Goal: Task Accomplishment & Management: Use online tool/utility

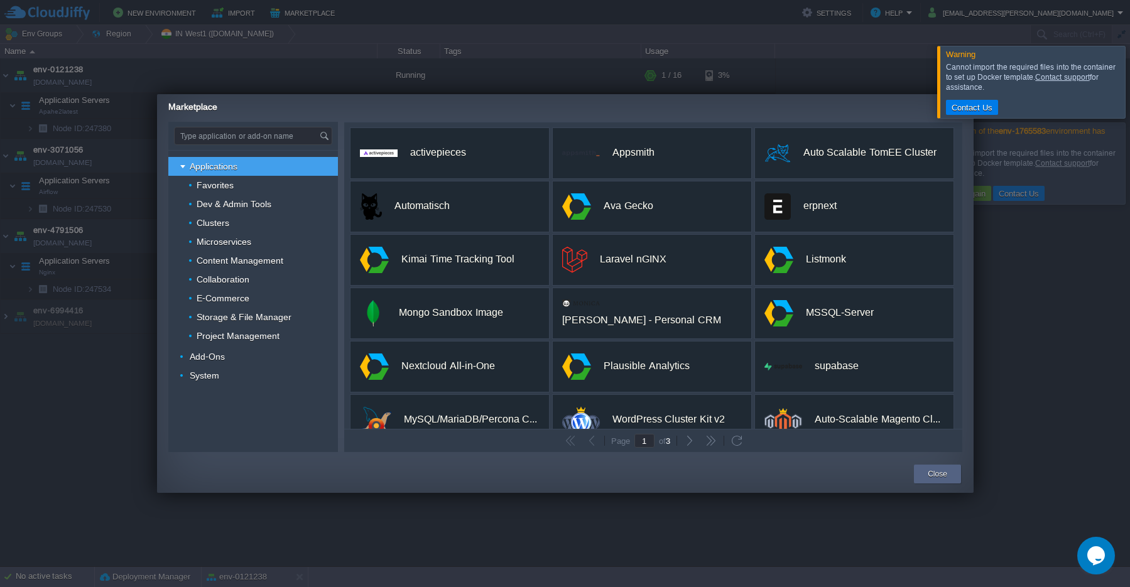
click at [1048, 304] on div at bounding box center [565, 293] width 1130 height 587
click at [894, 84] on div at bounding box center [565, 293] width 1130 height 587
click at [1130, 84] on div at bounding box center [1145, 82] width 0 height 72
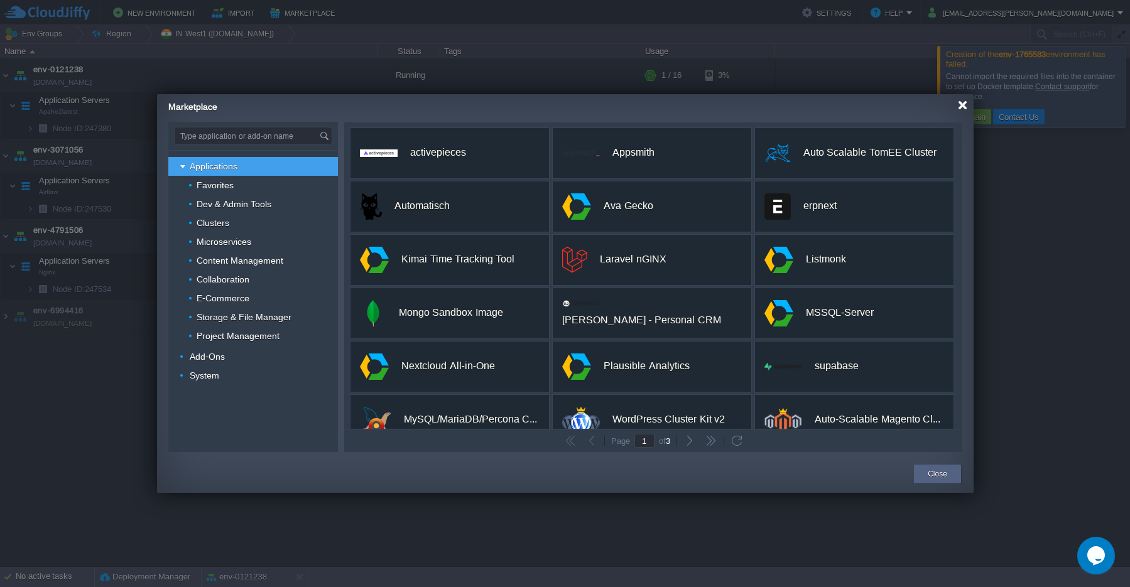
click at [965, 107] on div at bounding box center [962, 105] width 9 height 9
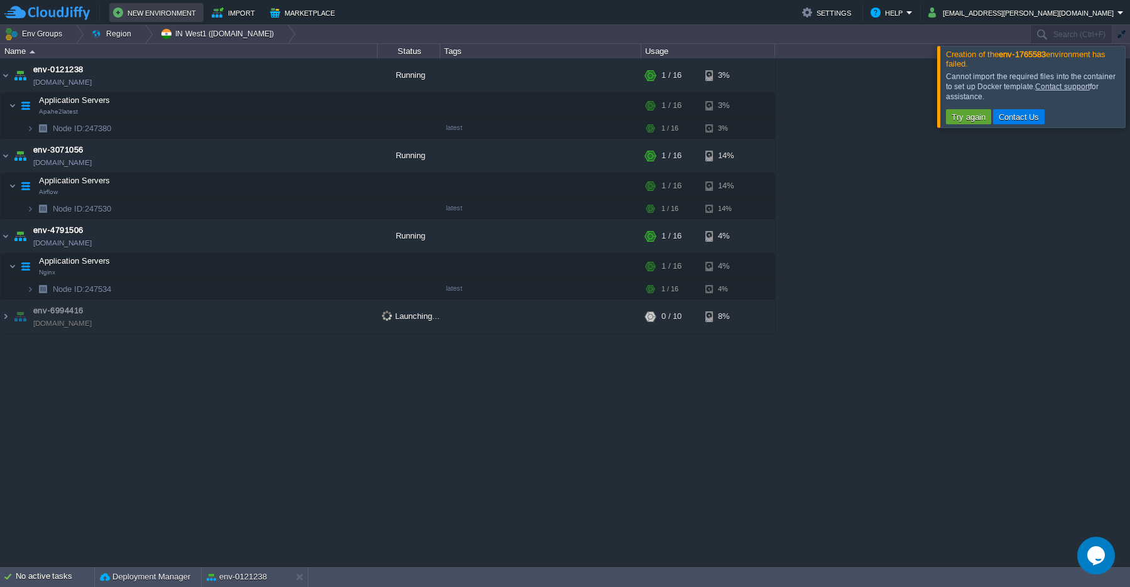
click at [149, 13] on button "New Environment" at bounding box center [156, 12] width 87 height 15
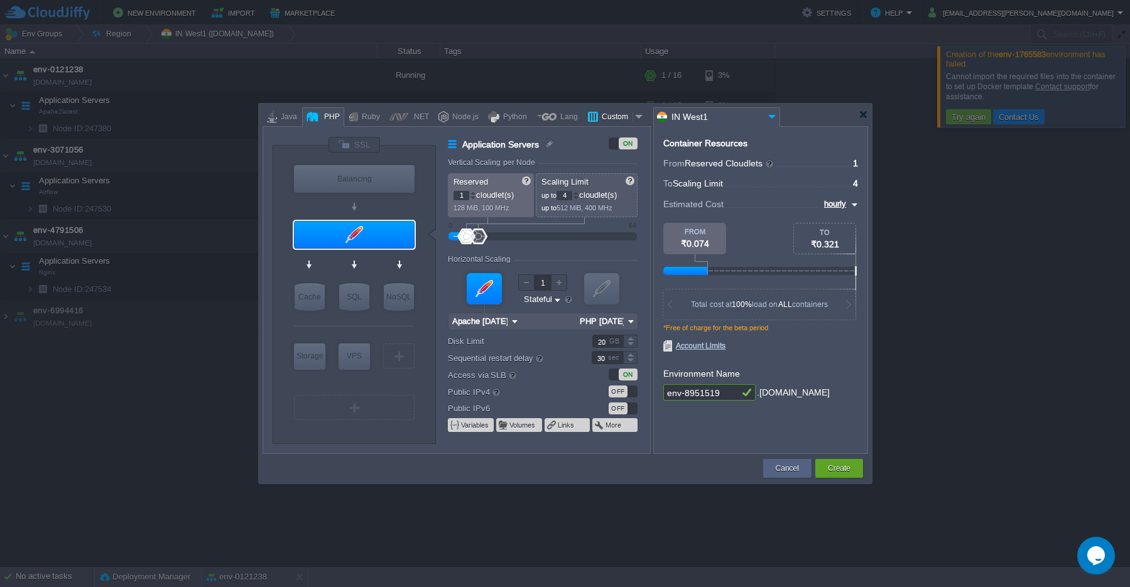
click at [603, 119] on div "Custom" at bounding box center [615, 117] width 35 height 19
type input "Application Servers"
type input "16"
type input "Docker Image"
type input "Stateless"
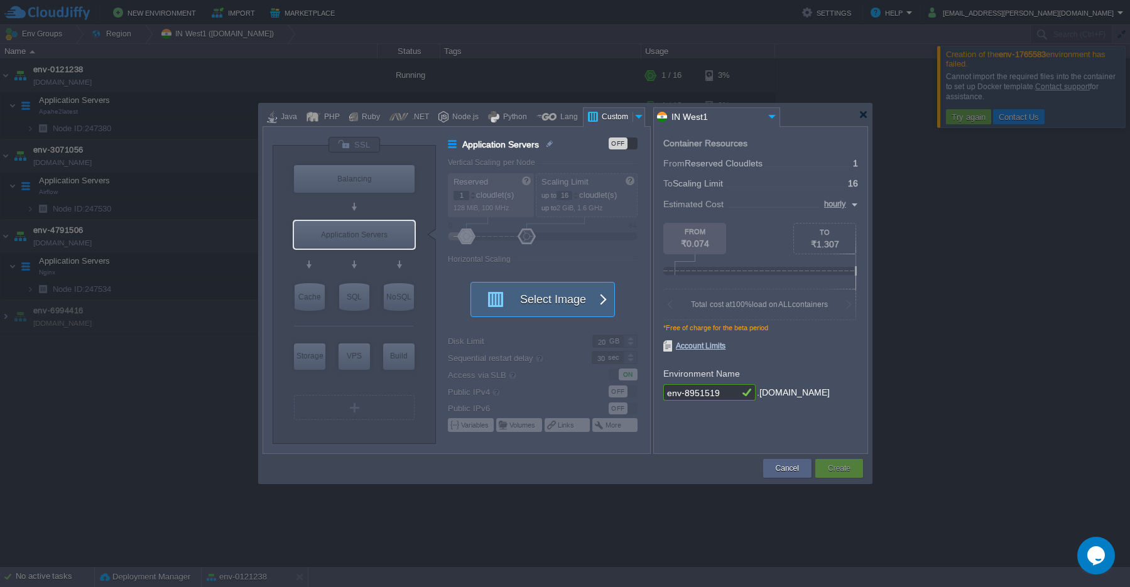
click at [544, 302] on button "Select Image" at bounding box center [535, 300] width 113 height 34
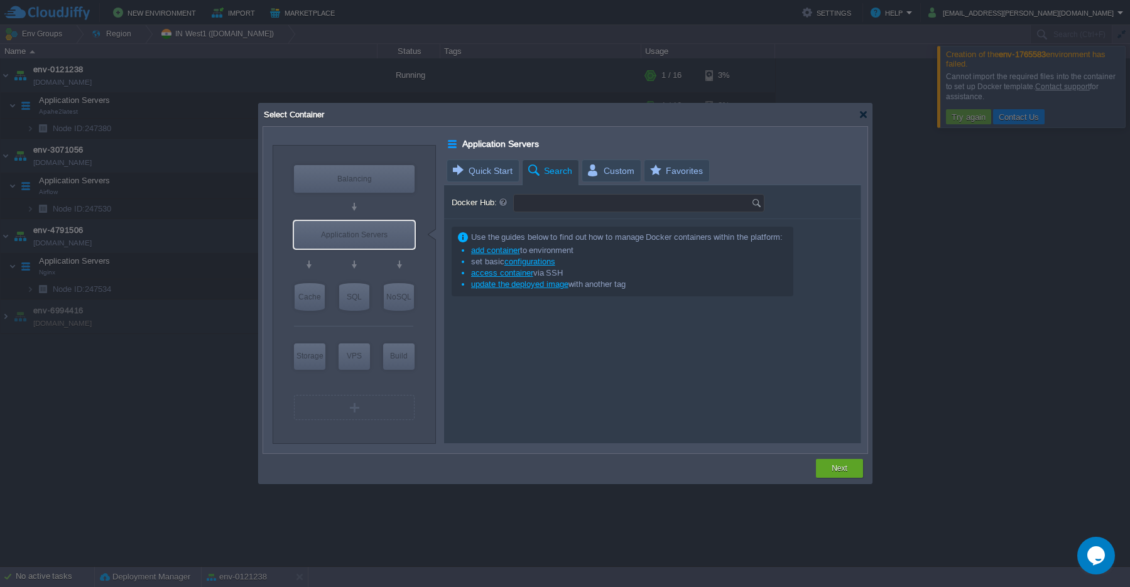
click at [542, 205] on input "Docker Hub:" at bounding box center [633, 203] width 238 height 17
click at [757, 202] on img at bounding box center [758, 203] width 14 height 17
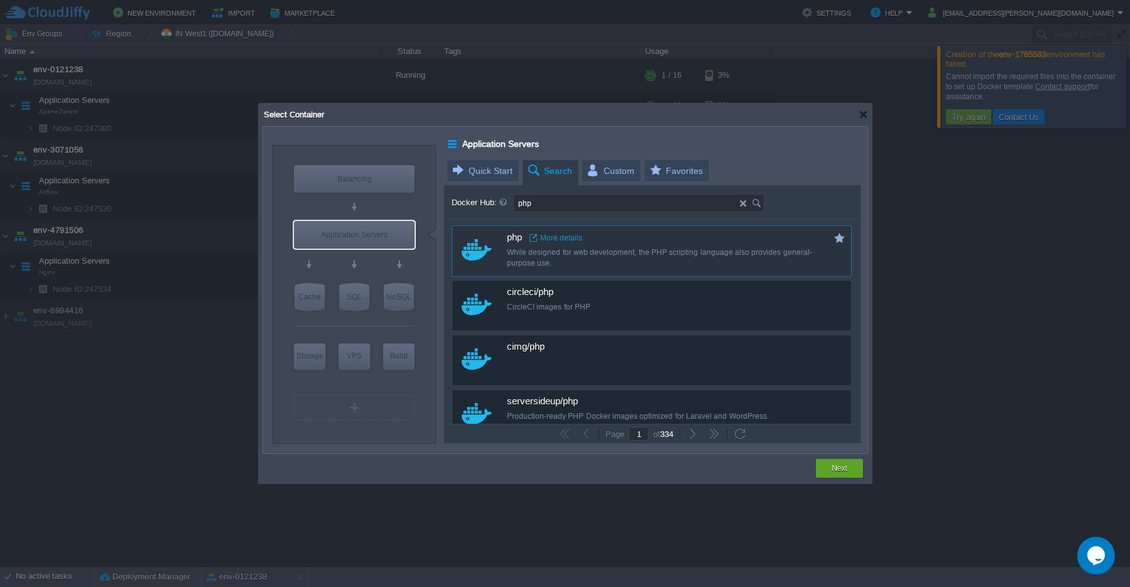
type input "php"
click at [522, 254] on div "While designed for web development, the PHP scripting language also provides ge…" at bounding box center [660, 258] width 307 height 21
type input "Php"
type input "latest"
type input "Php :"
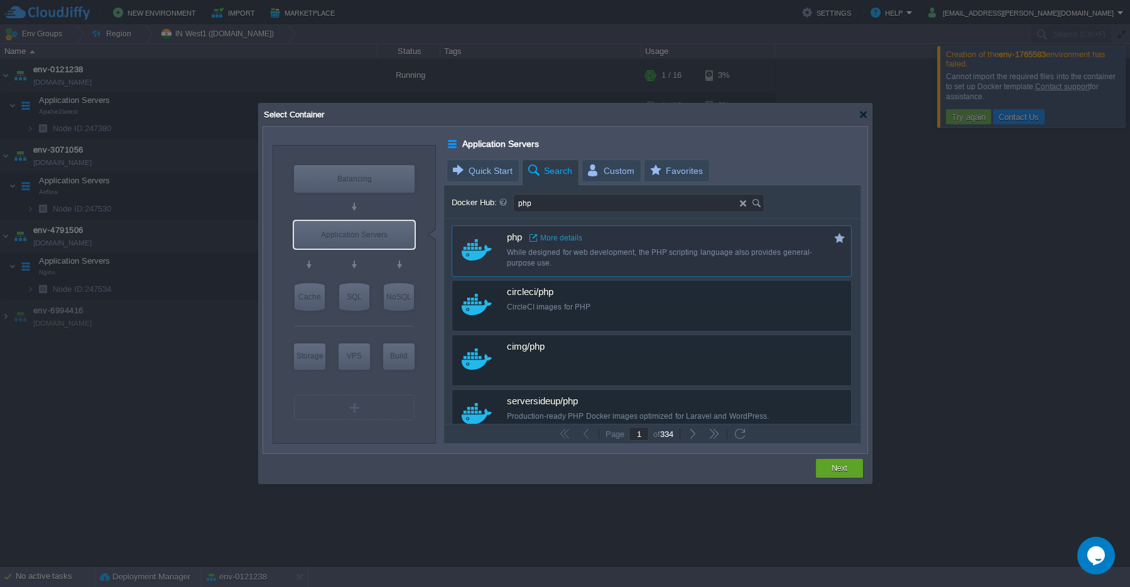
type input "latest"
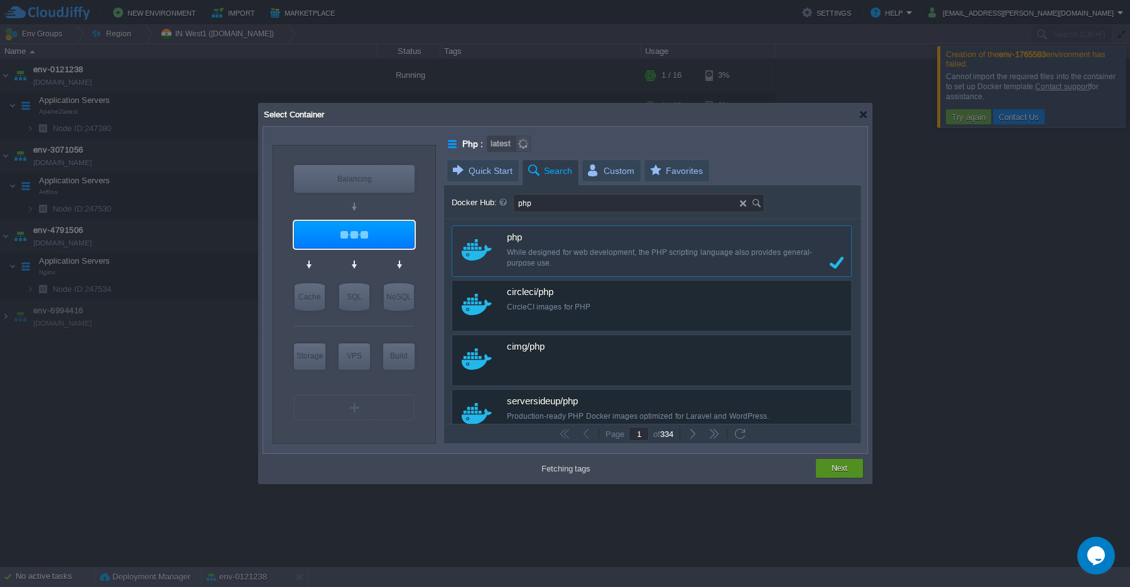
click at [838, 473] on button "Next" at bounding box center [840, 468] width 16 height 13
type input "latest"
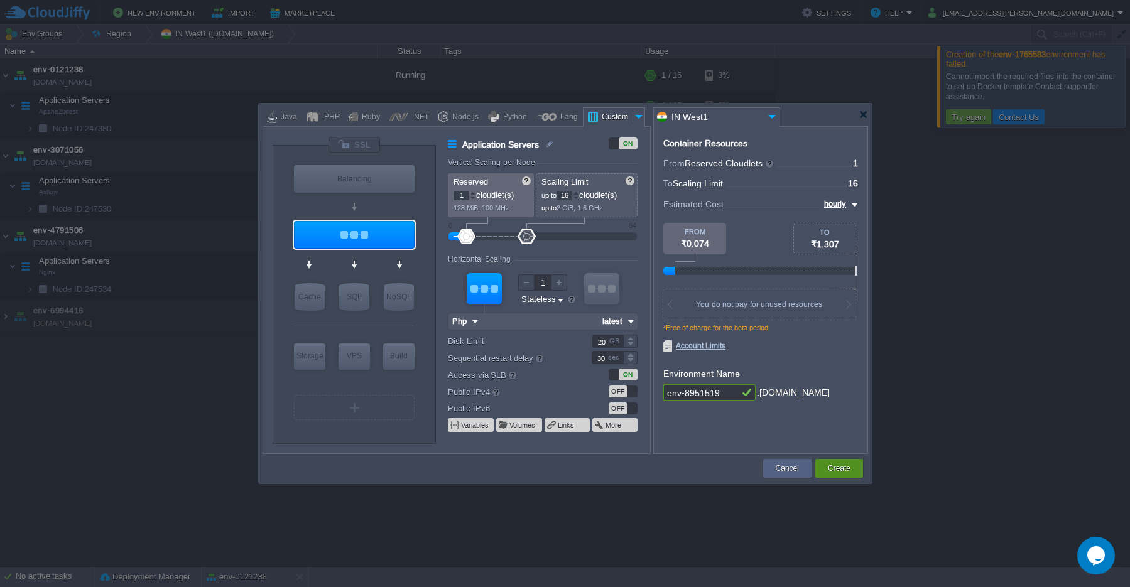
click at [844, 473] on button "Create" at bounding box center [839, 468] width 23 height 13
